Goal: Find specific page/section: Find specific page/section

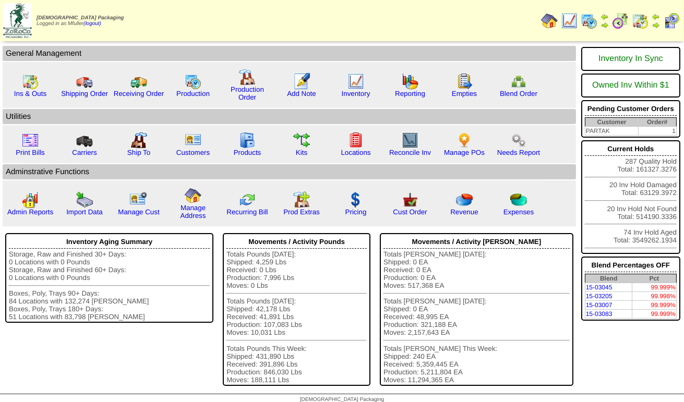
click at [590, 16] on img at bounding box center [588, 21] width 17 height 17
